Goal: Task Accomplishment & Management: Manage account settings

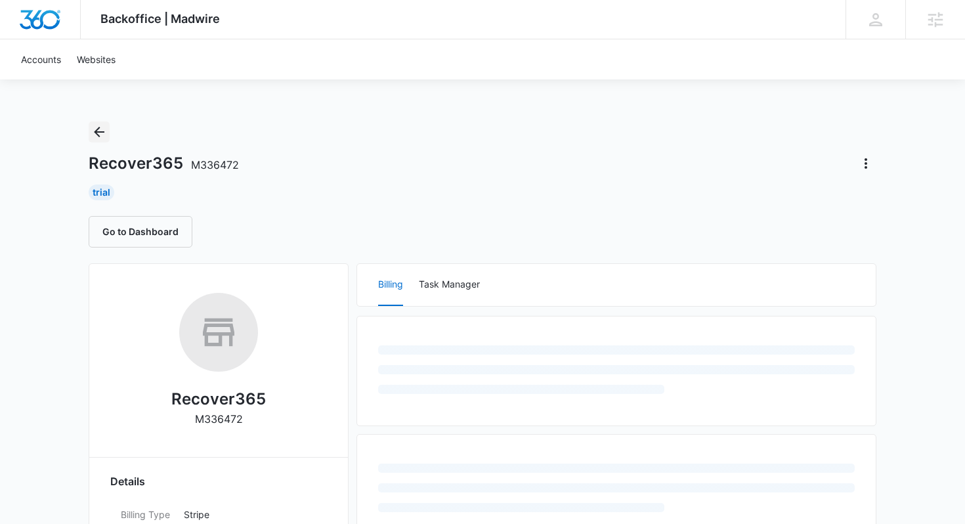
click at [100, 130] on icon "Back" at bounding box center [99, 132] width 16 height 16
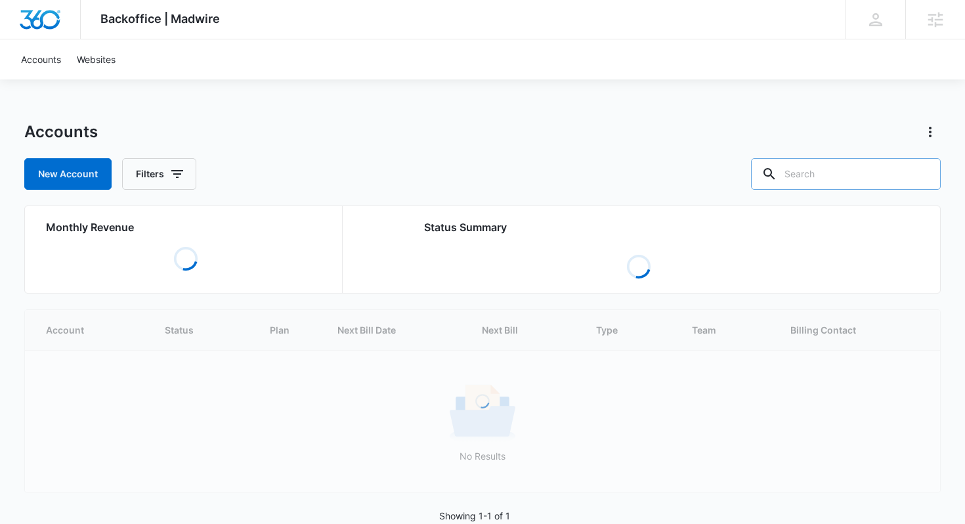
click at [868, 167] on input "text" at bounding box center [846, 174] width 190 height 32
paste input "https://www.k2dancestudios.com/"
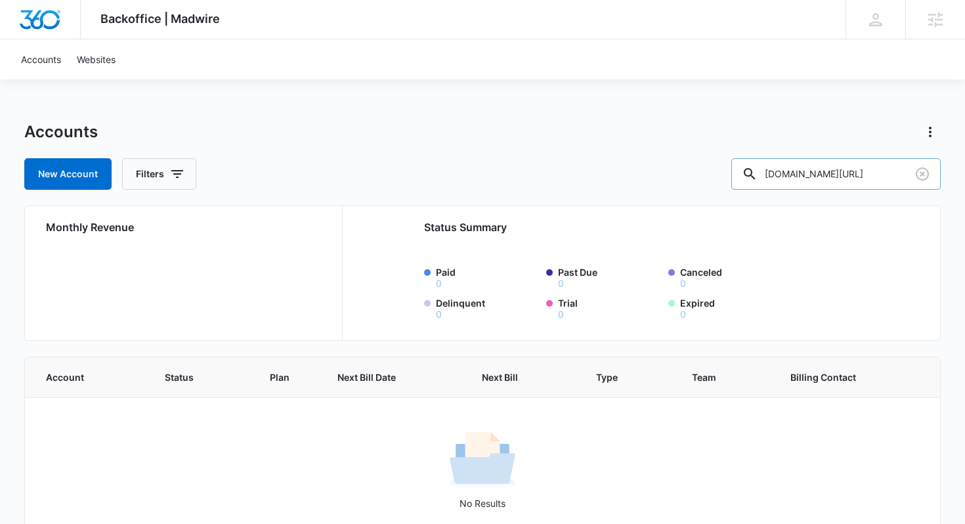
drag, startPoint x: 814, startPoint y: 174, endPoint x: 780, endPoint y: 174, distance: 33.5
click at [780, 174] on div "k2dancestudios.com/" at bounding box center [836, 174] width 209 height 32
click at [898, 174] on input "k2dancestudios.com/" at bounding box center [836, 174] width 209 height 32
drag, startPoint x: 816, startPoint y: 175, endPoint x: 932, endPoint y: 175, distance: 116.2
click at [932, 175] on div "k2dancestudios.com" at bounding box center [836, 174] width 209 height 32
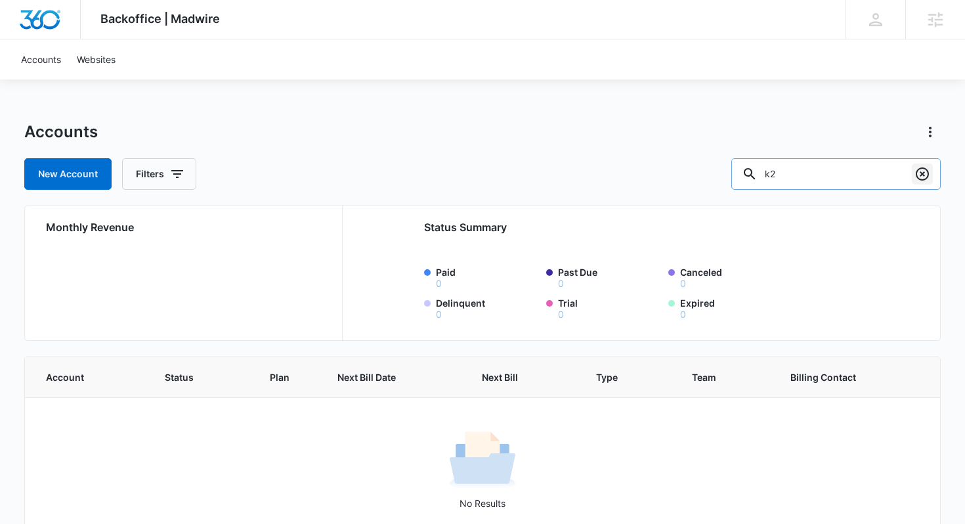
type input "k2"
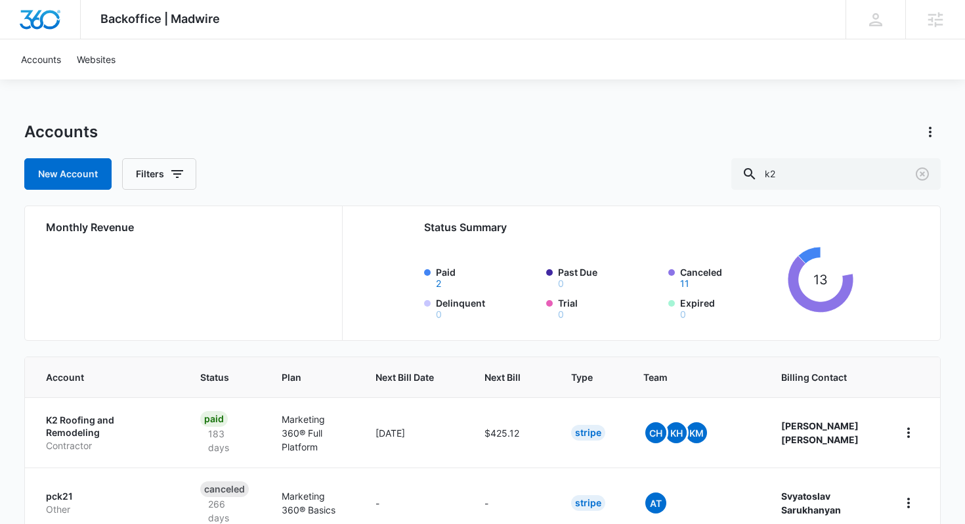
click at [443, 268] on label "Paid 2" at bounding box center [487, 276] width 102 height 23
click at [441, 279] on button "2" at bounding box center [438, 283] width 5 height 9
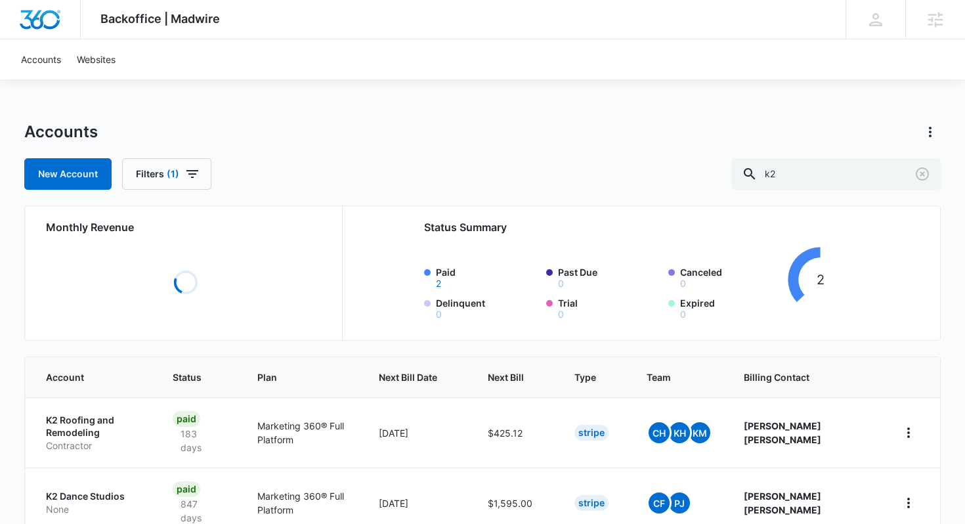
scroll to position [71, 0]
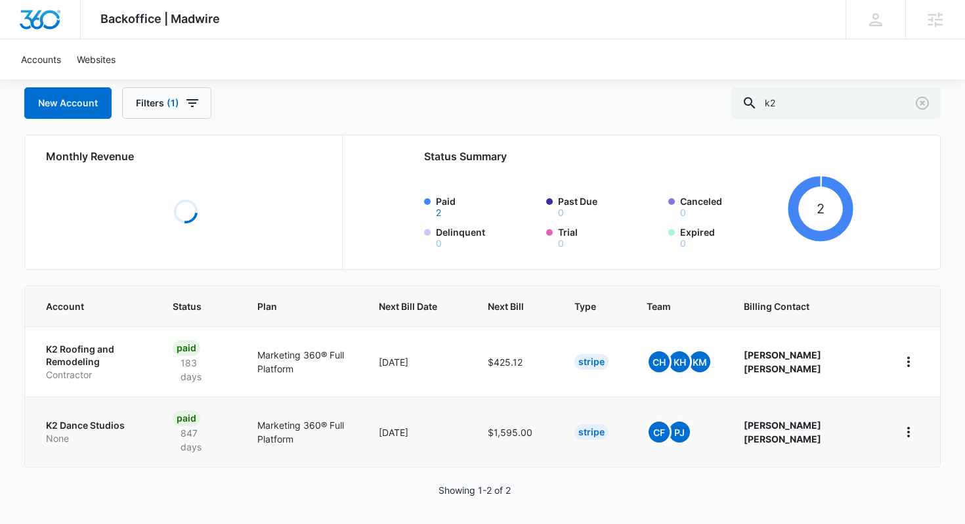
click at [85, 422] on p "K2 Dance Studios" at bounding box center [93, 425] width 95 height 13
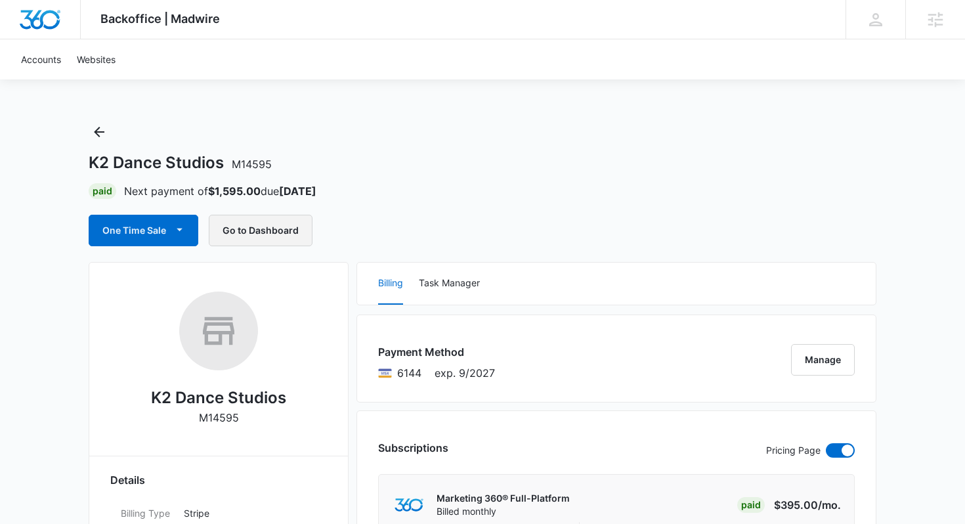
click at [232, 234] on button "Go to Dashboard" at bounding box center [261, 231] width 104 height 32
click at [104, 130] on icon "Back" at bounding box center [99, 132] width 16 height 16
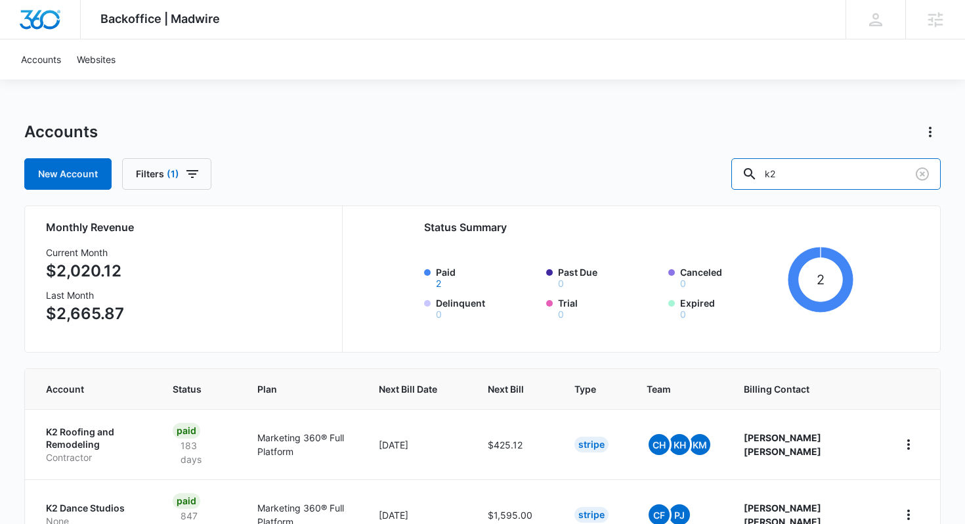
drag, startPoint x: 851, startPoint y: 182, endPoint x: 770, endPoint y: 179, distance: 81.5
click at [770, 179] on div "New Account Filters (1) k2" at bounding box center [482, 174] width 917 height 32
paste input "fancyfeet"
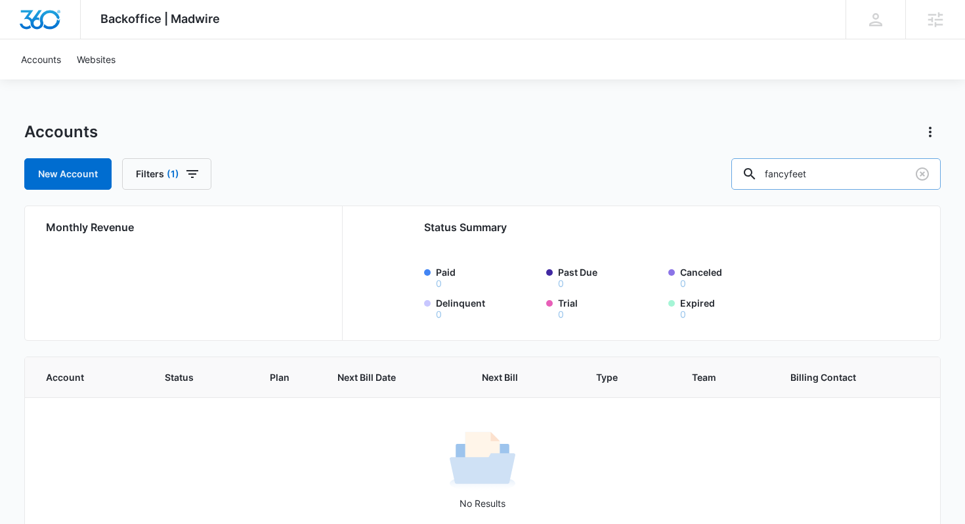
click at [829, 171] on input "fancyfeet" at bounding box center [836, 174] width 209 height 32
type input "fancy feet"
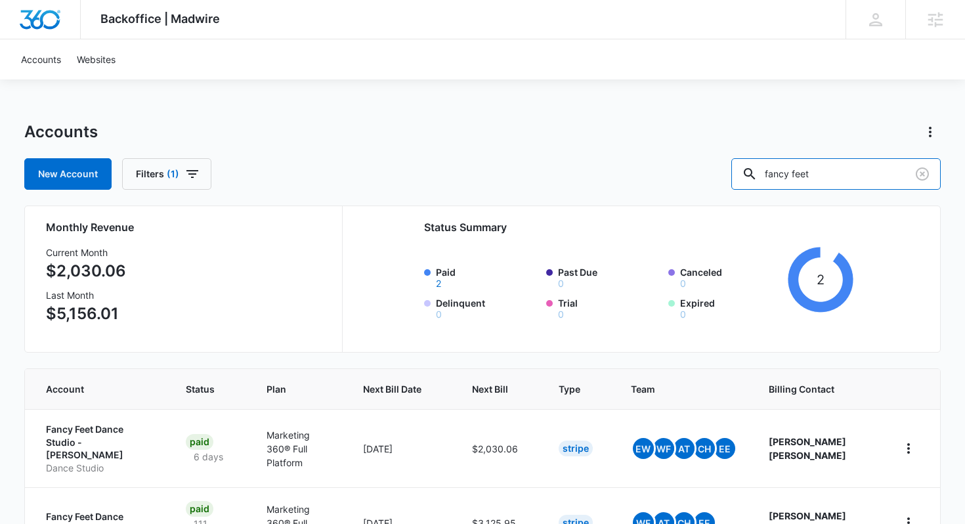
scroll to position [83, 0]
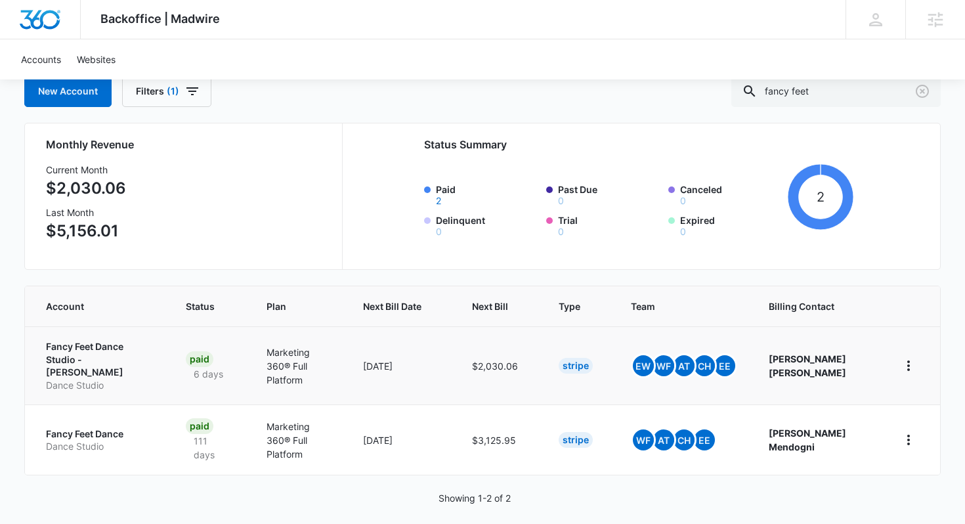
click at [81, 347] on p "Fancy Feet Dance Studio - Troy" at bounding box center [100, 359] width 108 height 39
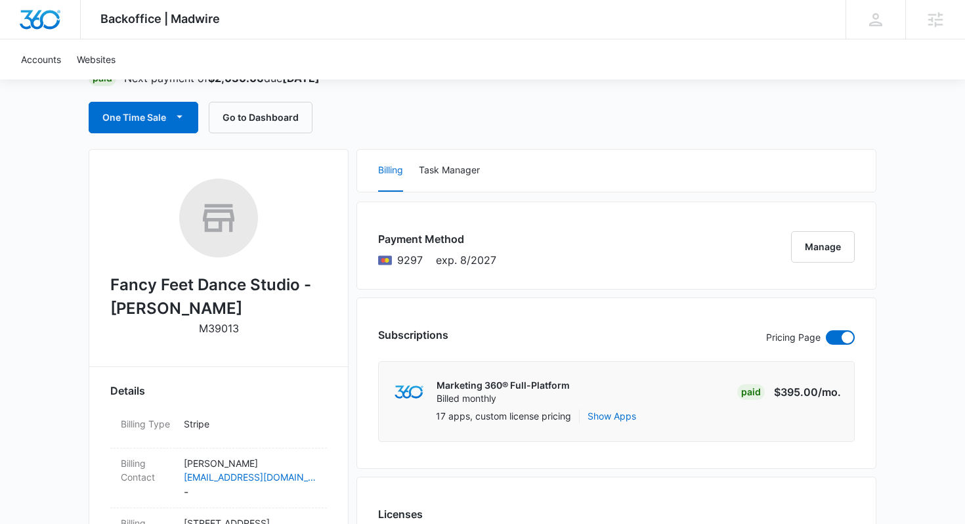
scroll to position [93, 0]
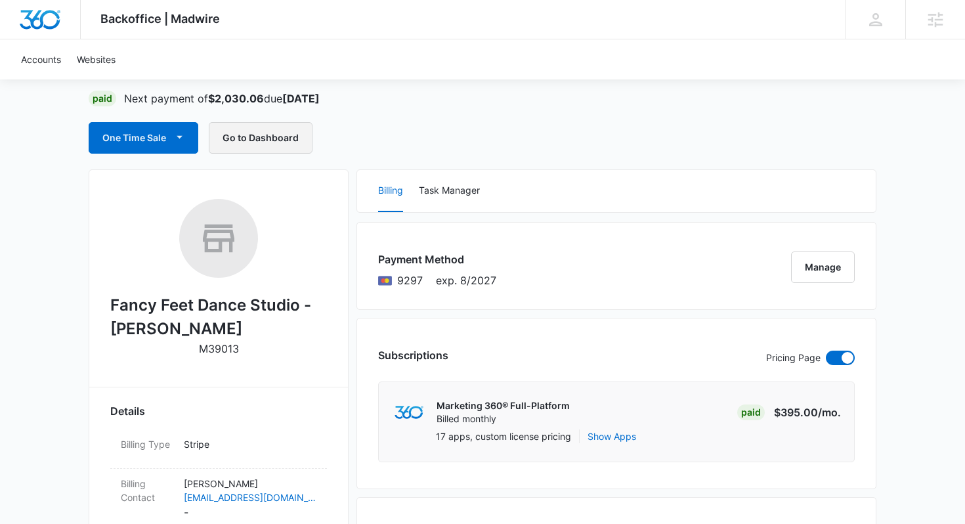
click at [253, 127] on button "Go to Dashboard" at bounding box center [261, 138] width 104 height 32
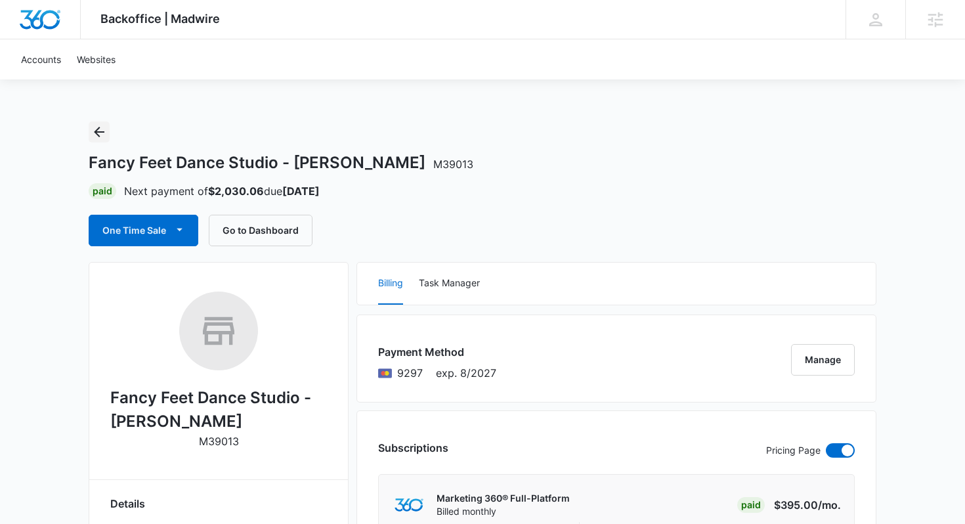
click at [92, 135] on icon "Back" at bounding box center [99, 132] width 16 height 16
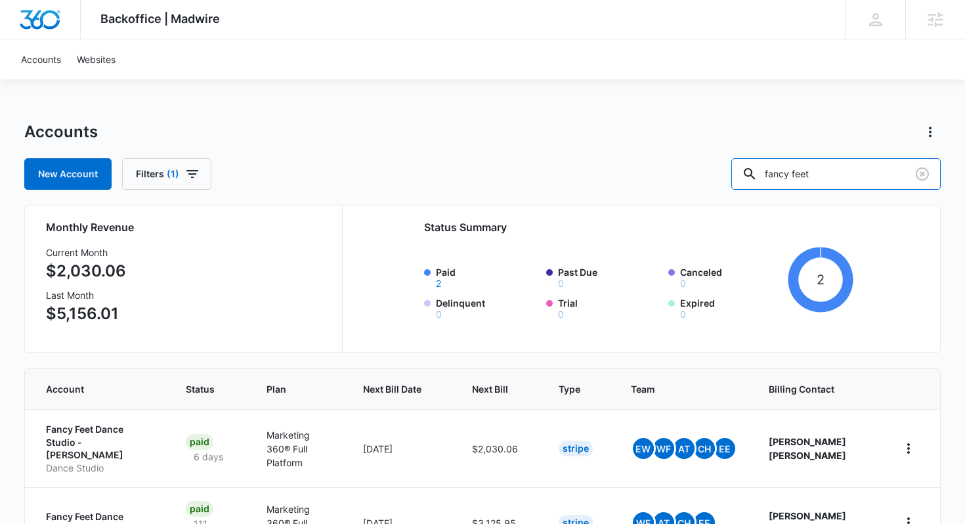
drag, startPoint x: 899, startPoint y: 176, endPoint x: 722, endPoint y: 175, distance: 177.3
click at [722, 176] on div "New Account Filters (1) fancy feet" at bounding box center [482, 174] width 917 height 32
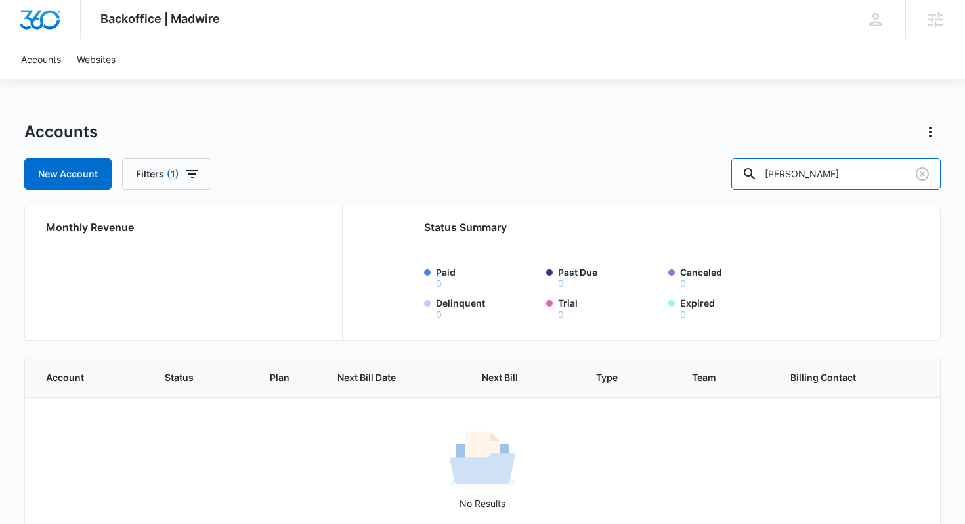
drag, startPoint x: 827, startPoint y: 173, endPoint x: 749, endPoint y: 173, distance: 78.1
click at [749, 173] on div "New Account Filters (1) kray maga" at bounding box center [482, 174] width 917 height 32
type input "maga"
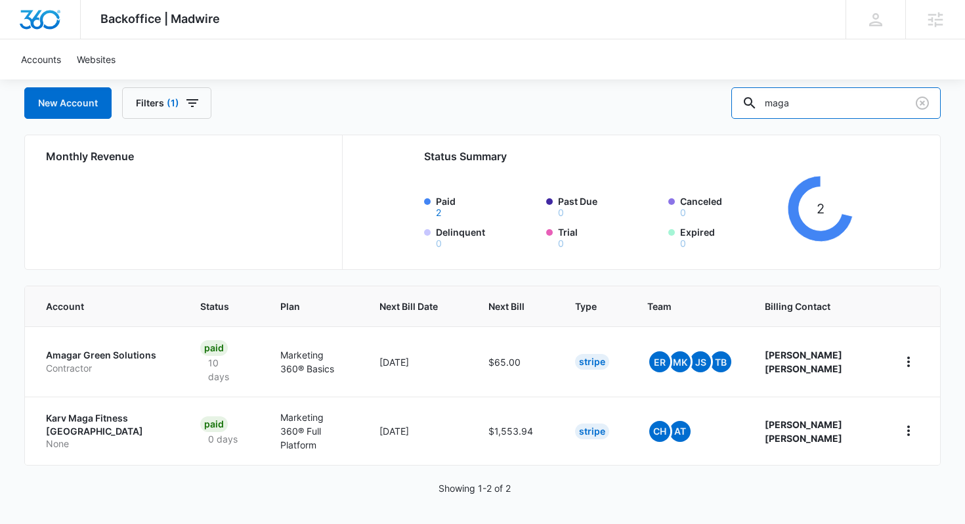
scroll to position [83, 0]
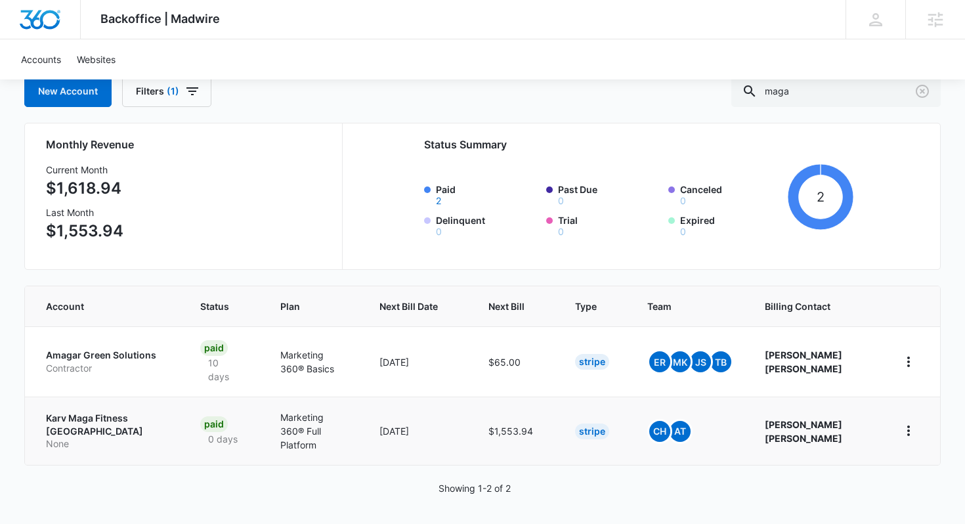
click at [60, 418] on p "Karv Maga Fitness Chicago" at bounding box center [107, 425] width 123 height 26
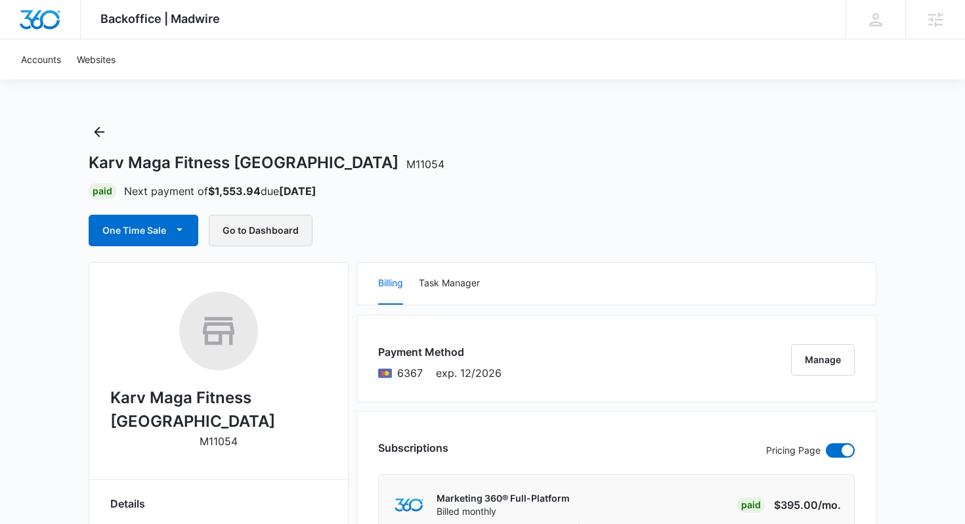
click at [252, 227] on button "Go to Dashboard" at bounding box center [261, 231] width 104 height 32
click at [93, 131] on icon "Back" at bounding box center [99, 132] width 16 height 16
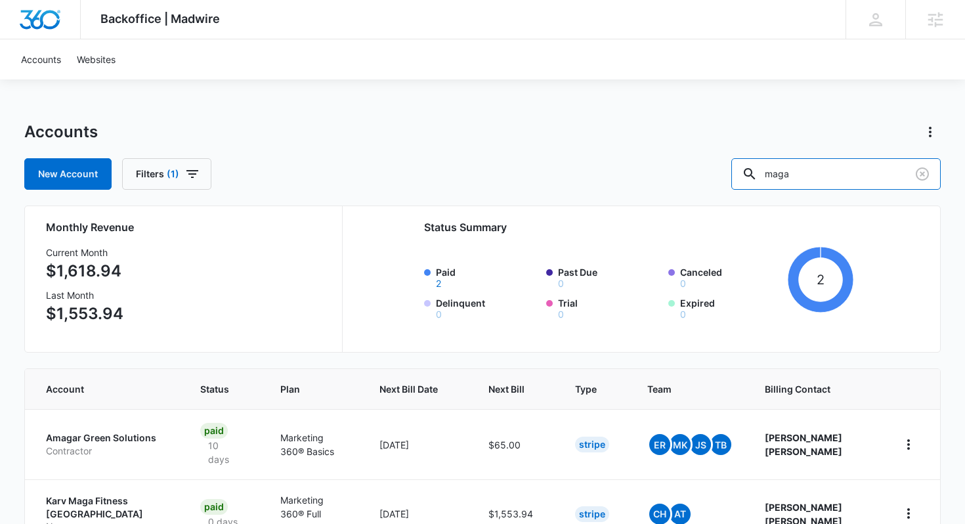
drag, startPoint x: 848, startPoint y: 181, endPoint x: 726, endPoint y: 179, distance: 122.2
click at [726, 179] on div "New Account Filters (1) maga" at bounding box center [482, 174] width 917 height 32
type input "fancy feet"
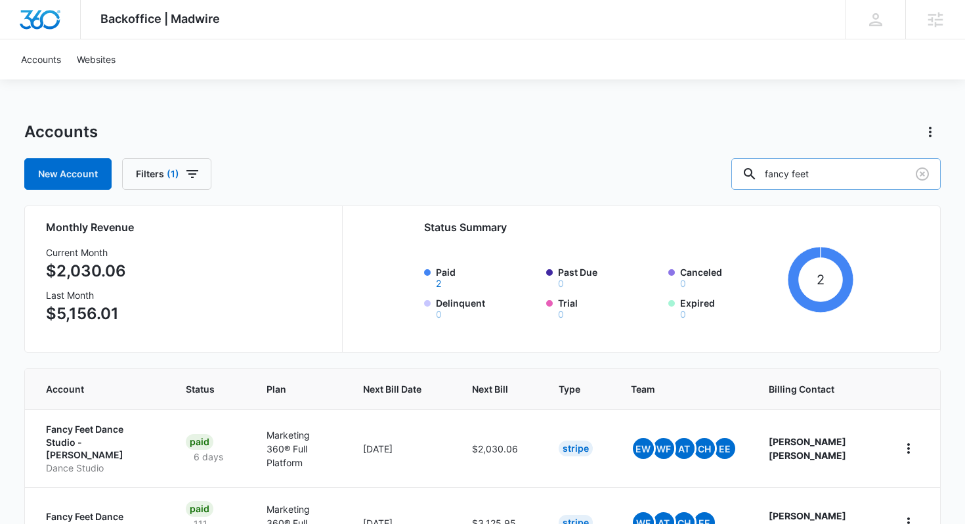
click at [874, 176] on input "fancy feet" at bounding box center [836, 174] width 209 height 32
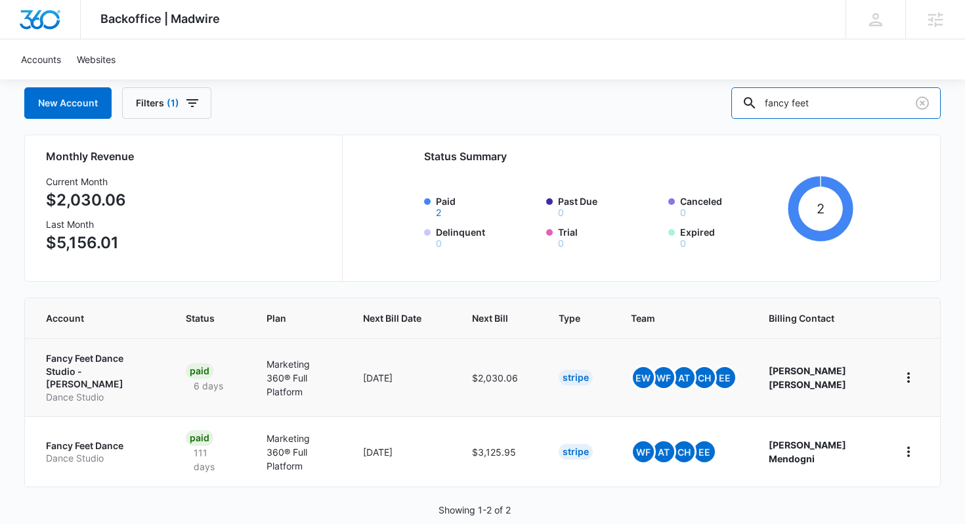
scroll to position [83, 0]
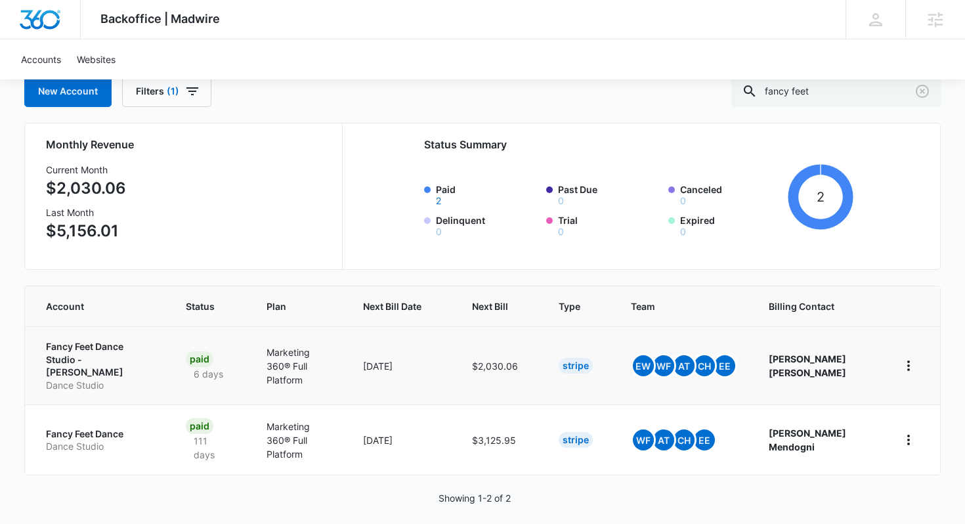
click at [97, 350] on p "Fancy Feet Dance Studio - Troy" at bounding box center [100, 359] width 108 height 39
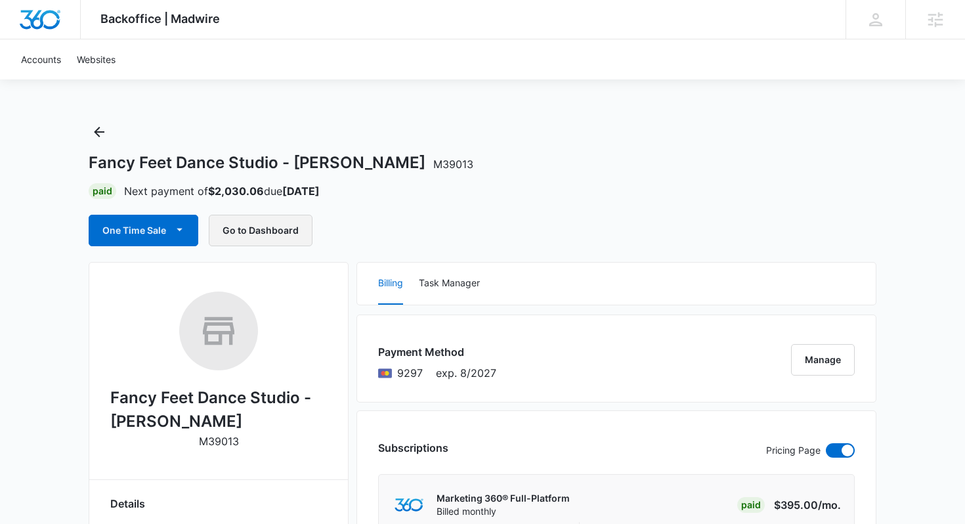
click at [261, 223] on button "Go to Dashboard" at bounding box center [261, 231] width 104 height 32
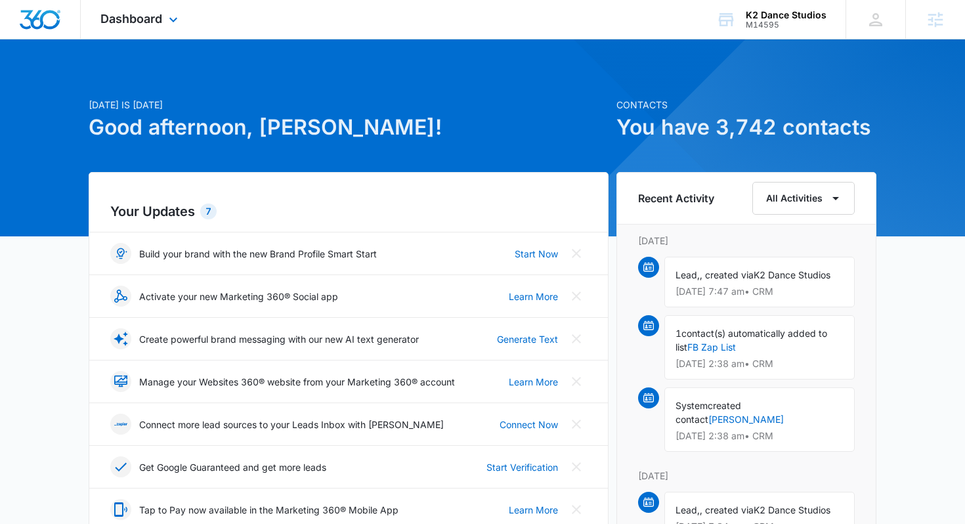
click at [144, 27] on div "Dashboard Apps Reputation Websites Forms CRM Email Social Shop Content Ads Inte…" at bounding box center [141, 19] width 120 height 39
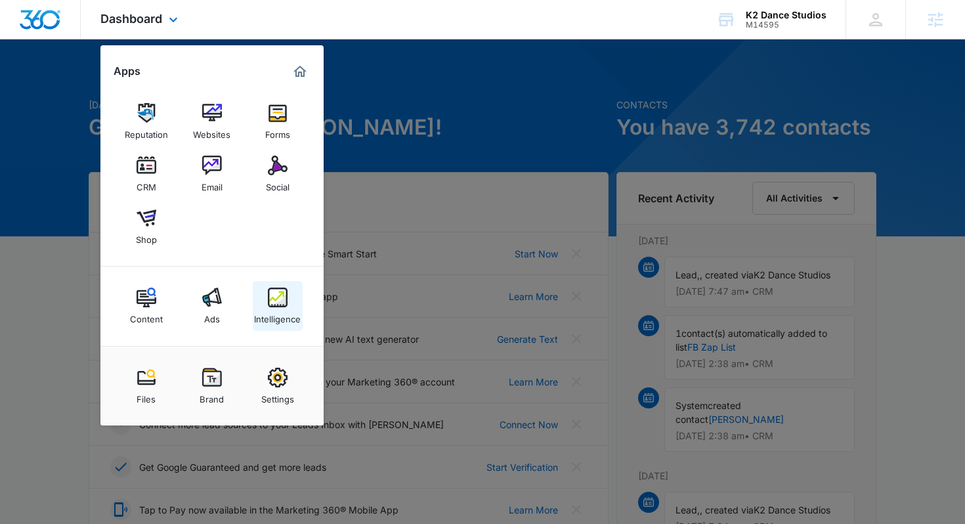
click at [282, 308] on div "Intelligence" at bounding box center [277, 315] width 47 height 17
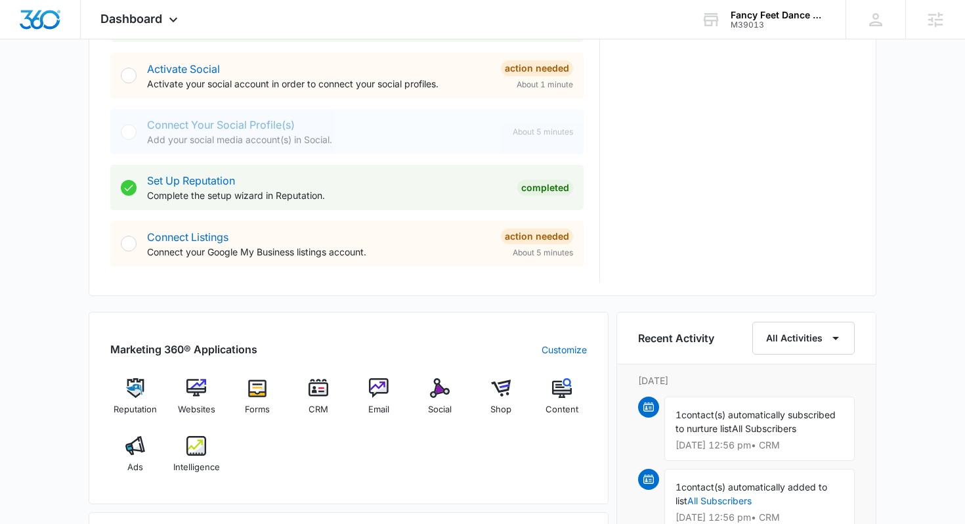
scroll to position [626, 0]
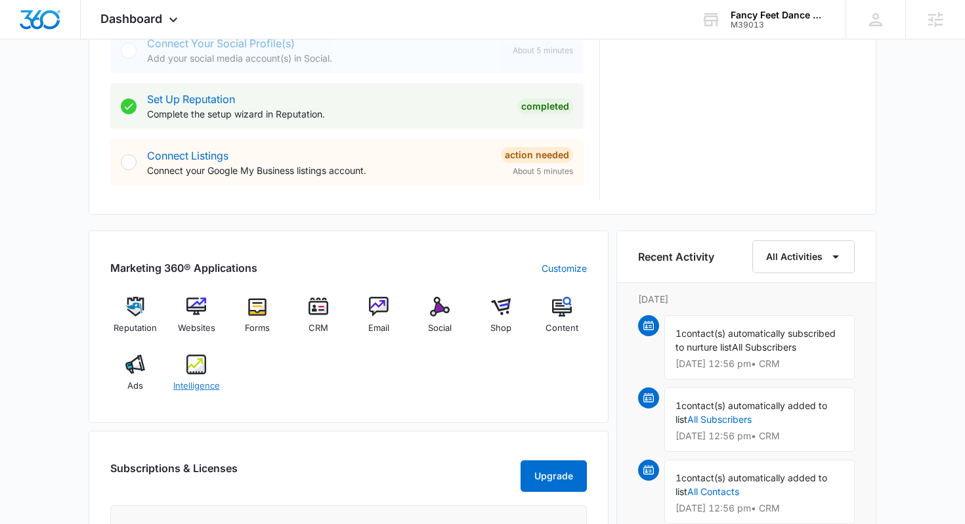
click at [190, 361] on img at bounding box center [196, 365] width 20 height 20
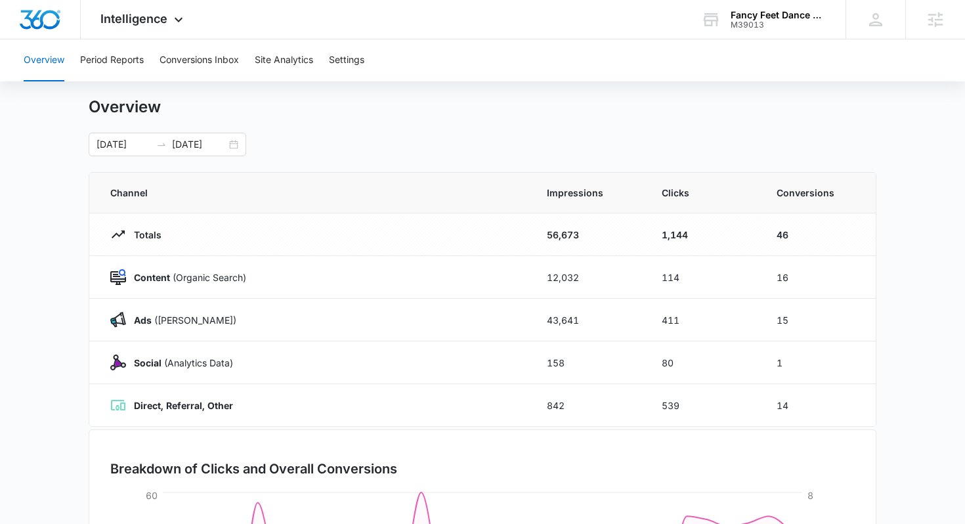
scroll to position [28, 0]
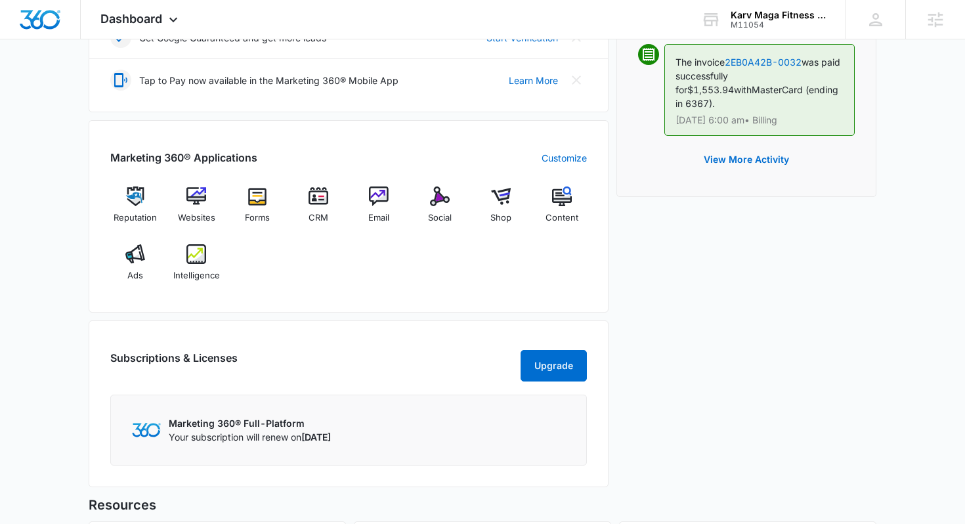
scroll to position [516, 0]
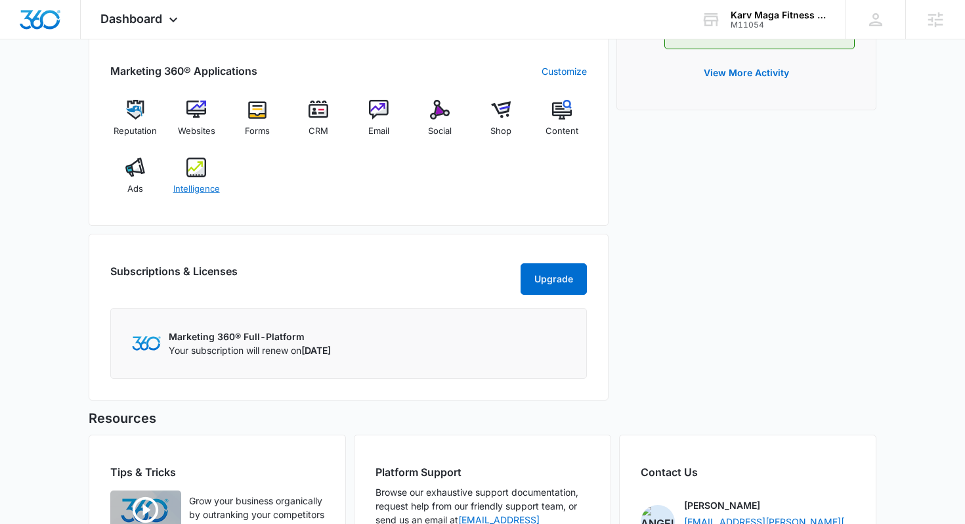
click at [191, 175] on img at bounding box center [196, 168] width 20 height 20
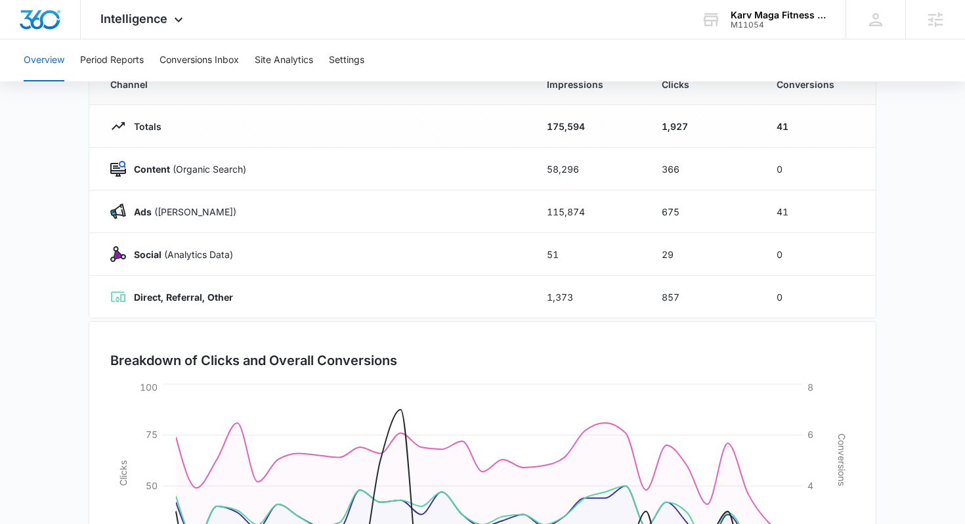
scroll to position [137, 0]
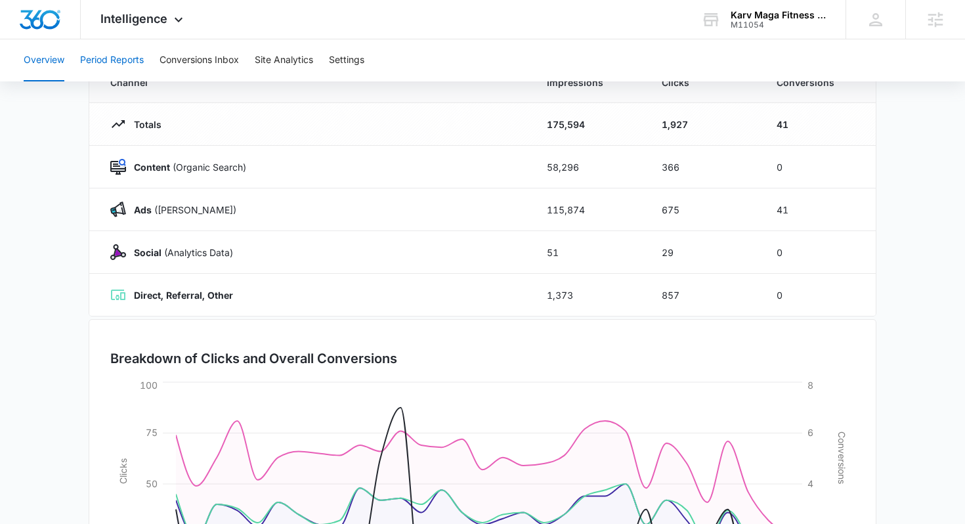
click at [105, 67] on button "Period Reports" at bounding box center [112, 60] width 64 height 42
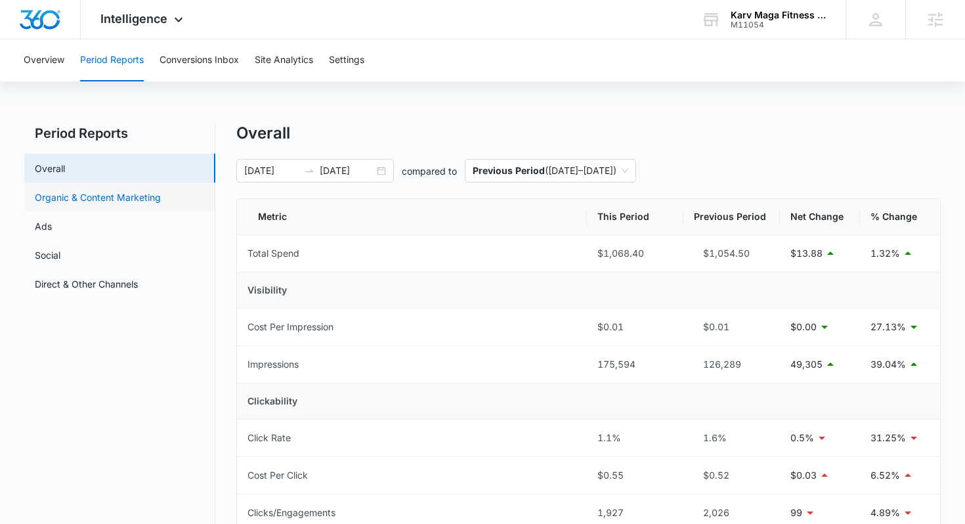
click at [42, 196] on link "Organic & Content Marketing" at bounding box center [98, 197] width 126 height 14
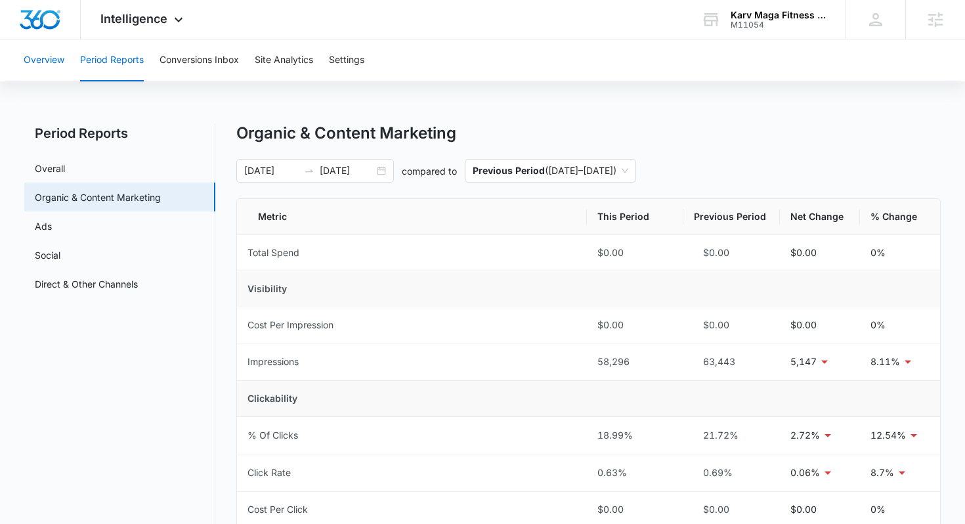
click at [37, 67] on button "Overview" at bounding box center [44, 60] width 41 height 42
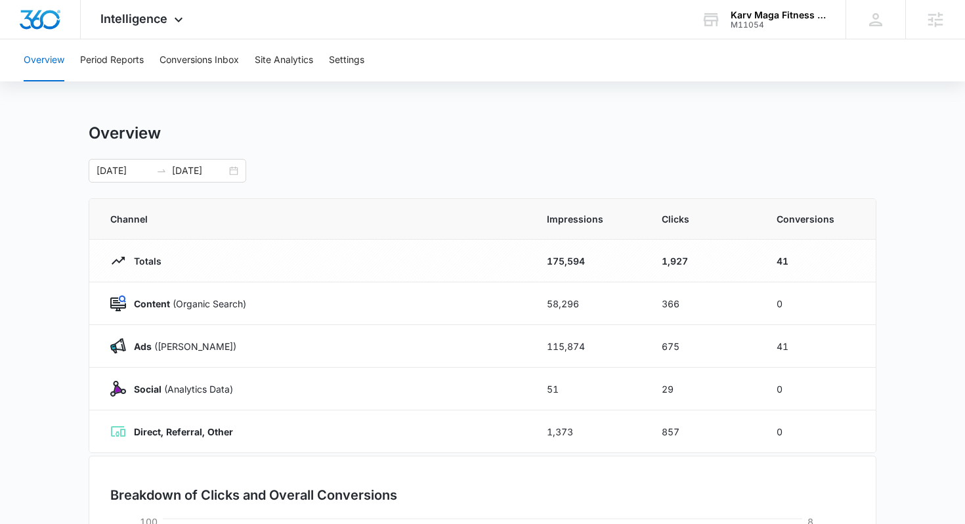
scroll to position [10, 0]
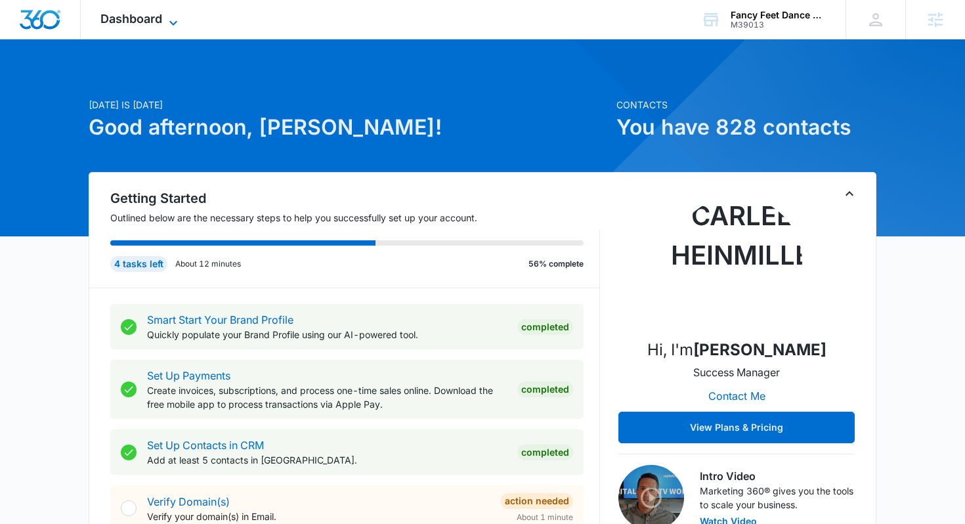
click at [136, 13] on span "Dashboard" at bounding box center [131, 19] width 62 height 14
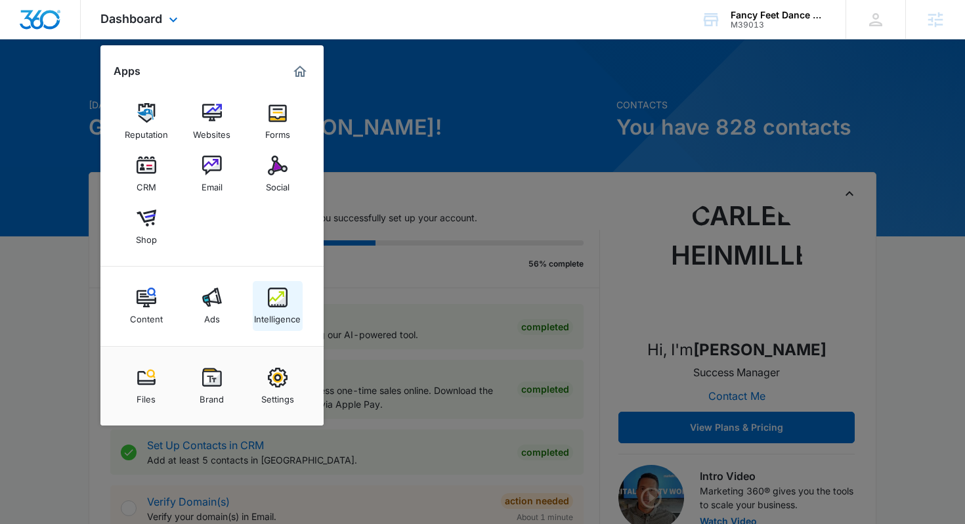
click at [282, 297] on img at bounding box center [278, 298] width 20 height 20
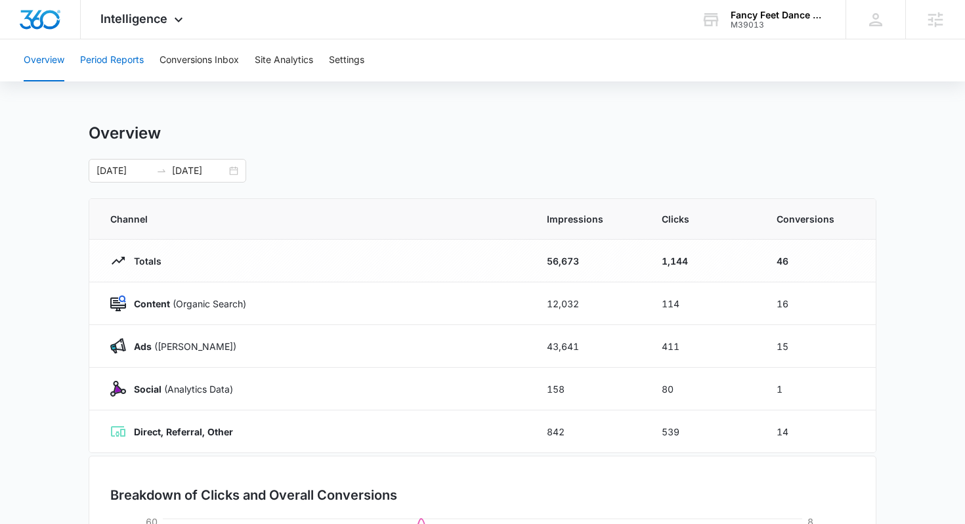
click at [111, 59] on button "Period Reports" at bounding box center [112, 60] width 64 height 42
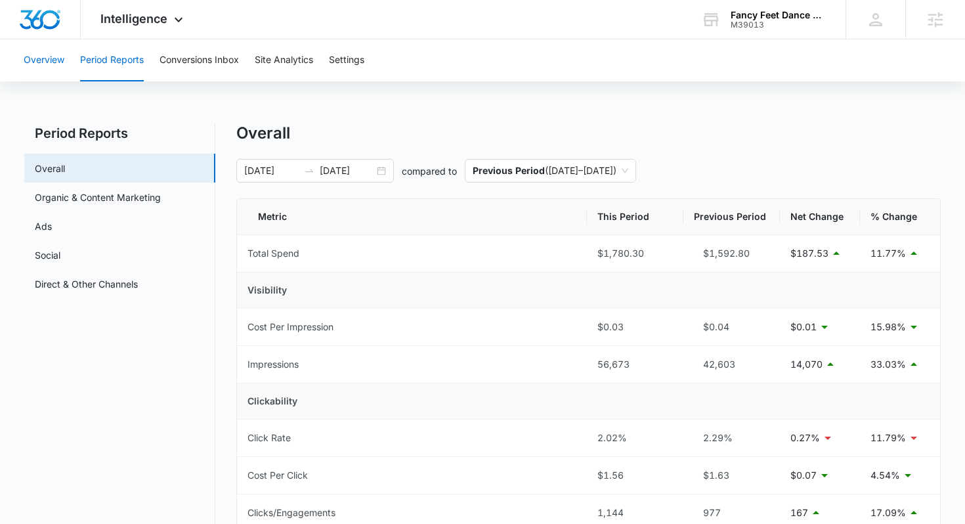
click at [53, 65] on button "Overview" at bounding box center [44, 60] width 41 height 42
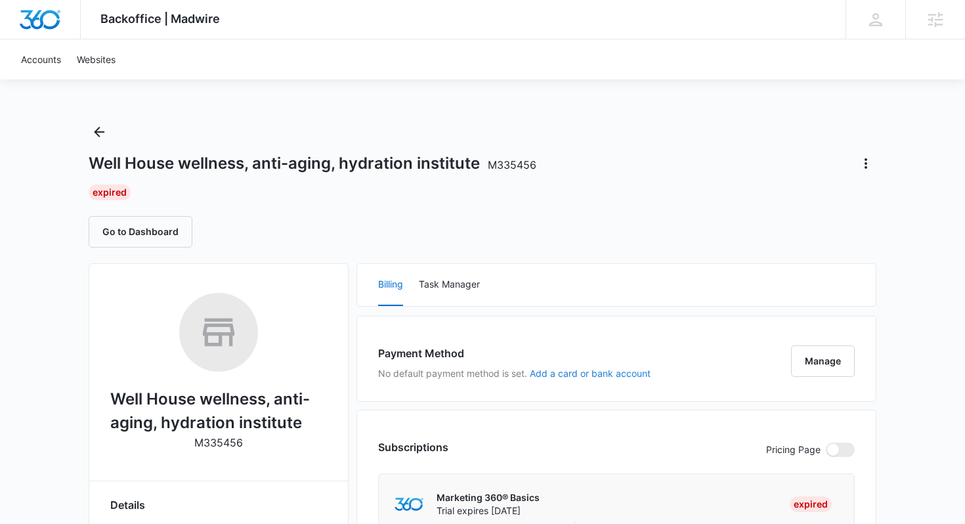
click at [579, 374] on button "Add a card or bank account" at bounding box center [590, 373] width 121 height 9
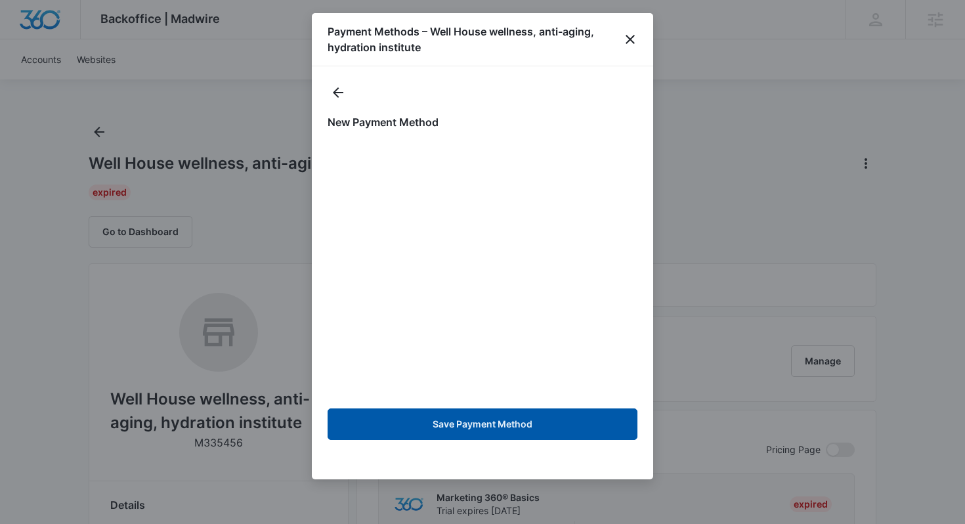
click at [470, 433] on button "Save Payment Method" at bounding box center [483, 424] width 310 height 32
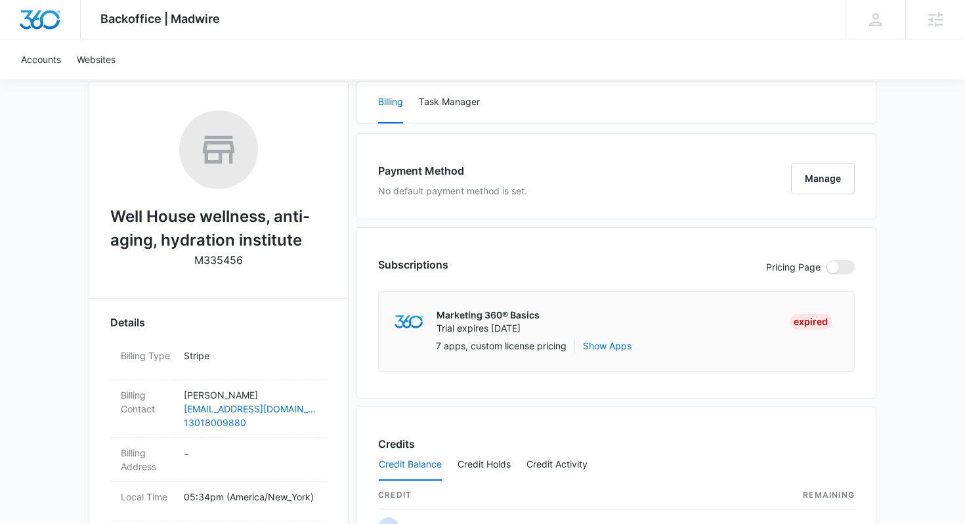
scroll to position [317, 0]
